Goal: Navigation & Orientation: Find specific page/section

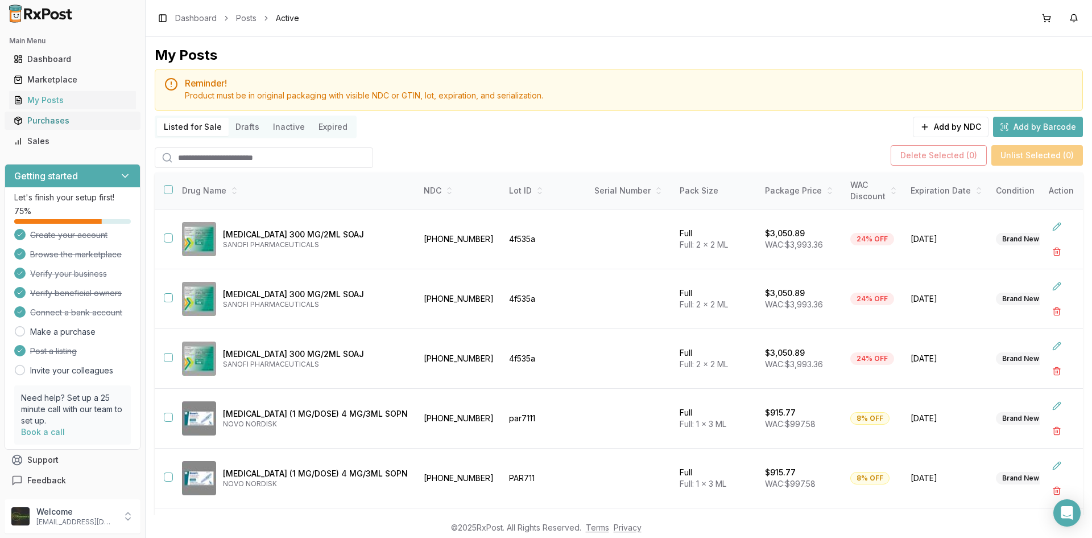
click at [45, 104] on div "My Posts" at bounding box center [73, 99] width 118 height 11
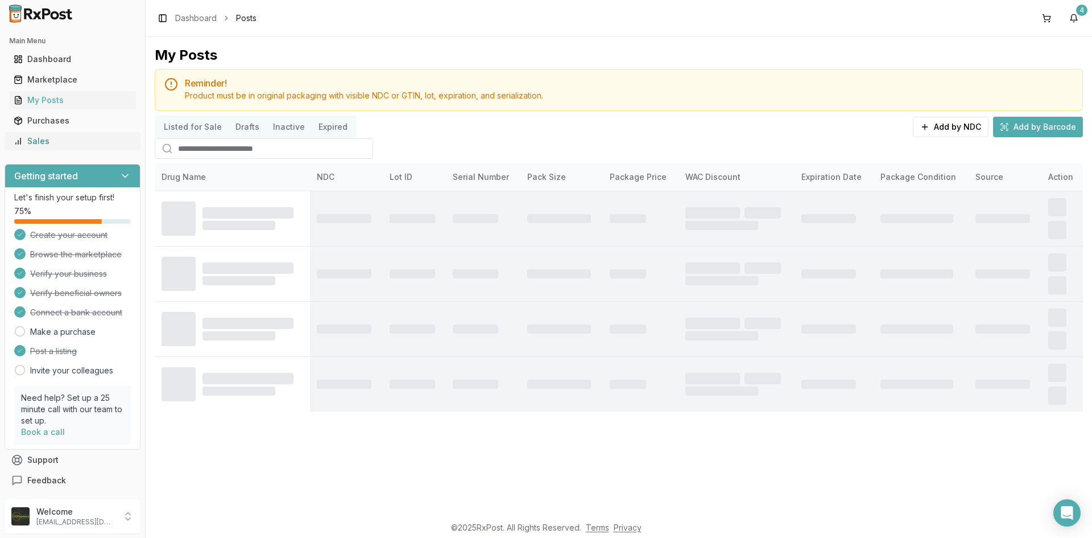
click at [49, 143] on div "Sales" at bounding box center [73, 140] width 118 height 11
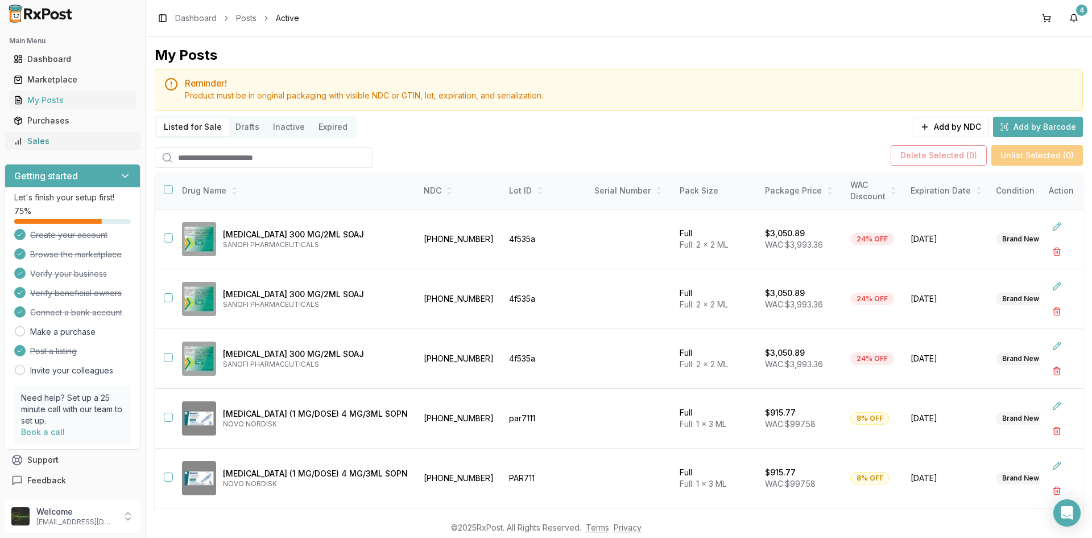
click at [49, 143] on div "Sales" at bounding box center [73, 140] width 118 height 11
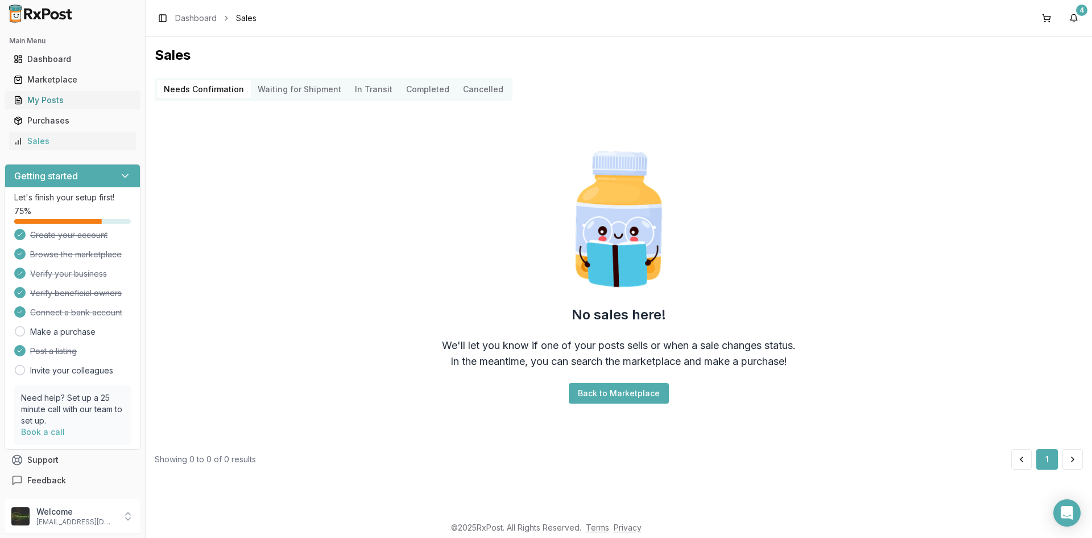
click at [96, 100] on div "My Posts" at bounding box center [73, 99] width 118 height 11
